Goal: Find specific page/section: Find specific page/section

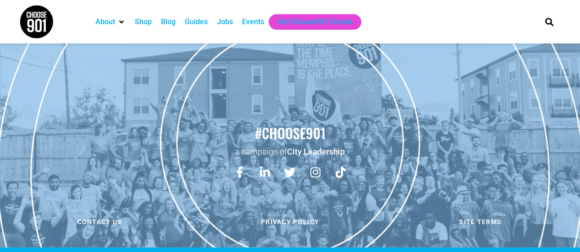
scroll to position [5338, 0]
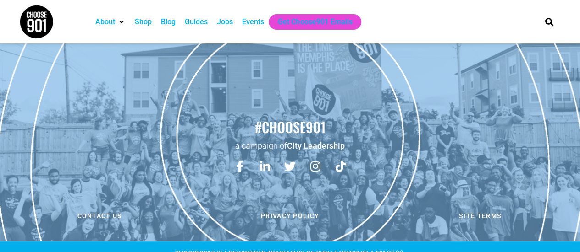
click at [251, 22] on div "Events" at bounding box center [253, 21] width 22 height 11
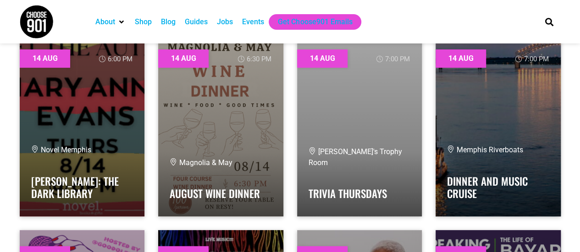
scroll to position [1875, 0]
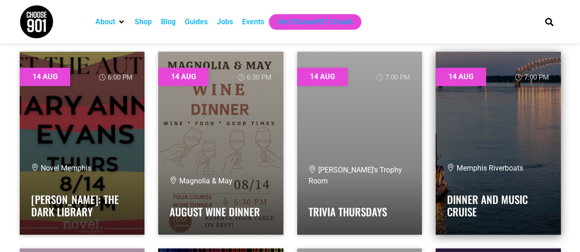
click at [496, 158] on link at bounding box center [497, 143] width 125 height 183
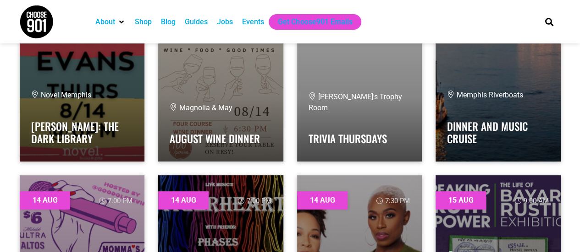
scroll to position [1967, 0]
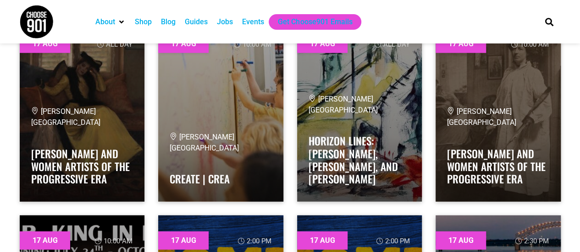
scroll to position [4667, 0]
